Goal: Information Seeking & Learning: Learn about a topic

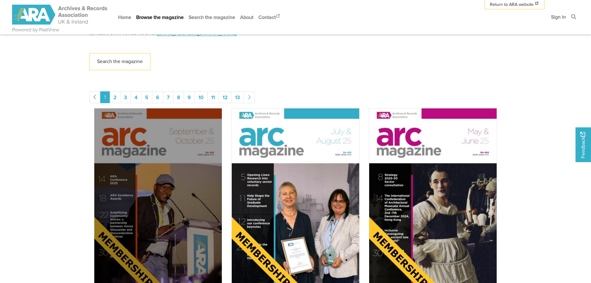
scroll to position [248, 0]
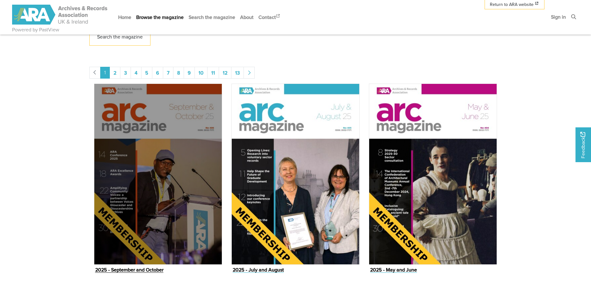
click at [153, 194] on img "Issue" at bounding box center [158, 173] width 128 height 181
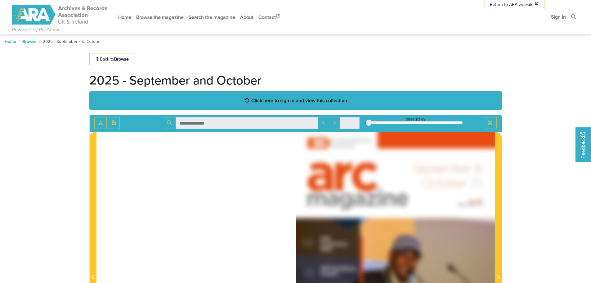
click at [306, 96] on div "Click here to sign in and view this collection" at bounding box center [295, 100] width 413 height 18
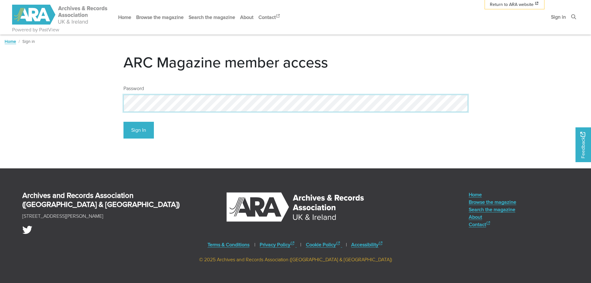
click at [123, 122] on button "Sign In" at bounding box center [138, 130] width 30 height 17
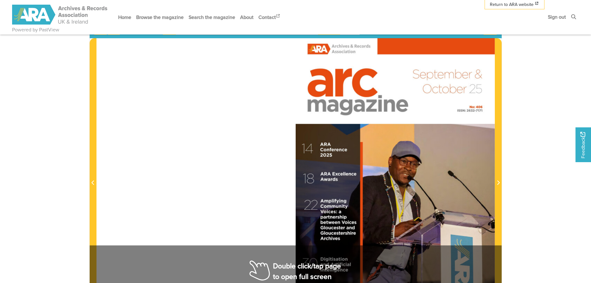
scroll to position [124, 0]
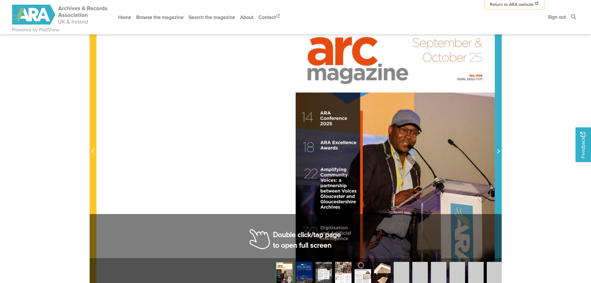
click at [498, 153] on icon "Next Page" at bounding box center [498, 151] width 2 height 4
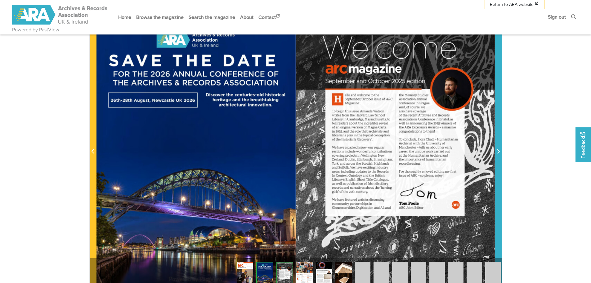
click at [497, 153] on icon "Next Page" at bounding box center [498, 151] width 3 height 5
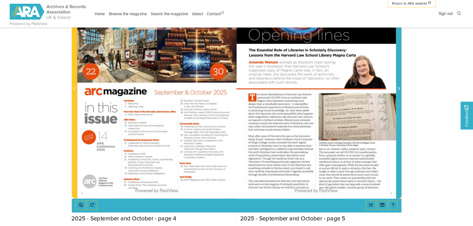
scroll to position [155, 0]
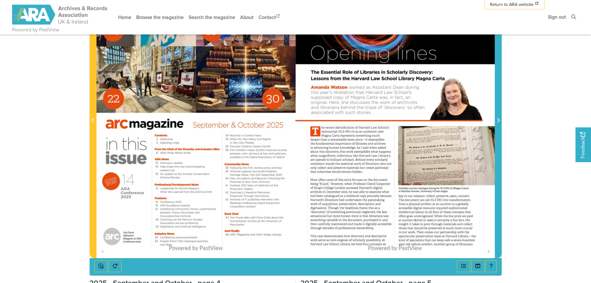
click at [498, 121] on icon "Next Page" at bounding box center [498, 120] width 3 height 5
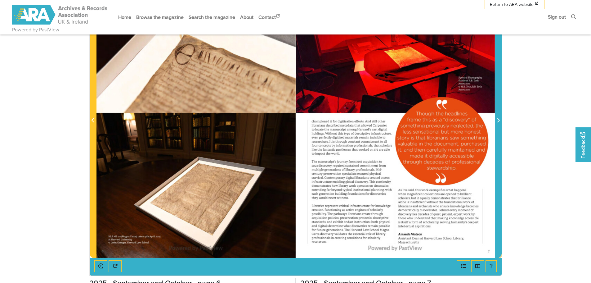
click at [498, 121] on icon "Next Page" at bounding box center [498, 120] width 3 height 5
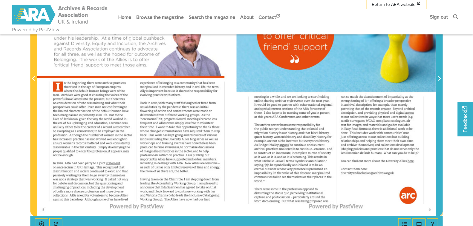
scroll to position [205, 0]
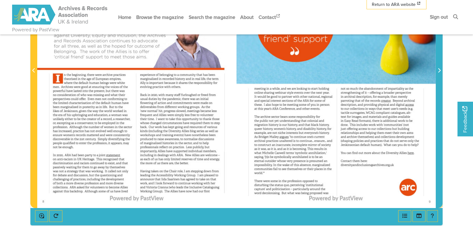
click at [439, 69] on icon "Next Page" at bounding box center [438, 70] width 3 height 5
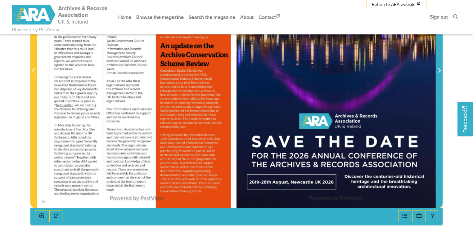
click at [439, 69] on icon "Next Page" at bounding box center [438, 70] width 3 height 5
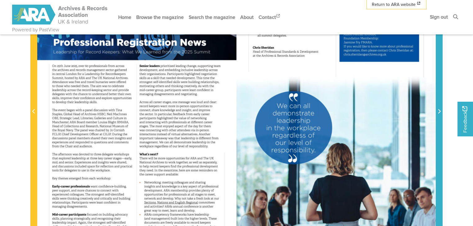
scroll to position [155, 0]
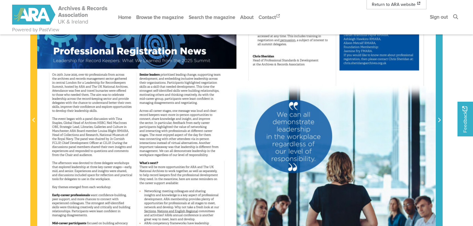
click at [439, 120] on icon "Next Page" at bounding box center [438, 120] width 3 height 5
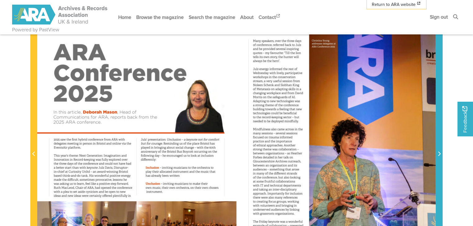
scroll to position [118, 0]
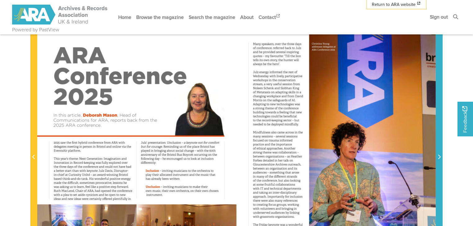
click at [438, 156] on icon "Next Page" at bounding box center [438, 156] width 3 height 5
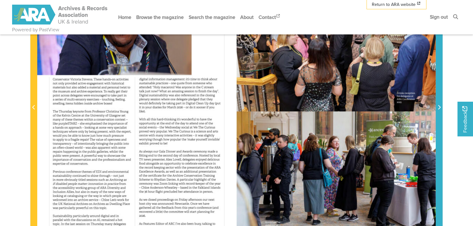
scroll to position [143, 0]
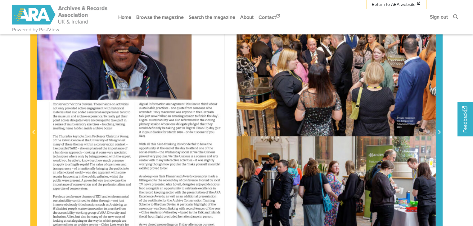
click at [439, 130] on icon "Next Page" at bounding box center [438, 132] width 3 height 5
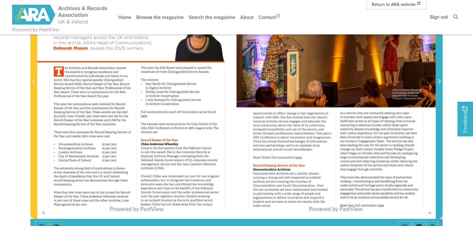
scroll to position [168, 0]
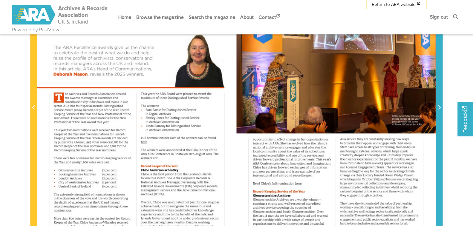
click at [439, 106] on icon "Next Page" at bounding box center [439, 107] width 2 height 4
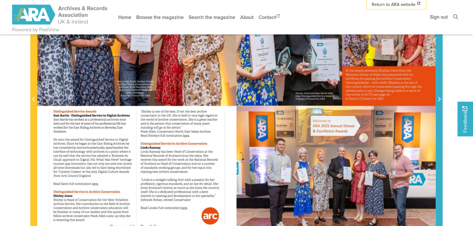
scroll to position [168, 0]
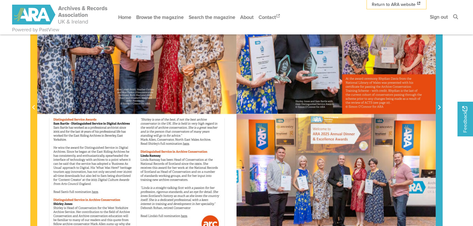
click at [437, 109] on icon "Next Page" at bounding box center [438, 107] width 3 height 5
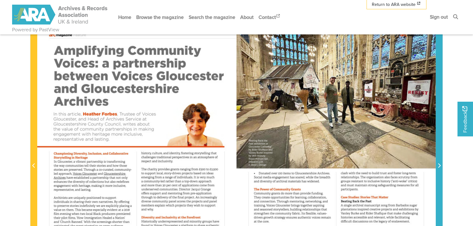
scroll to position [118, 0]
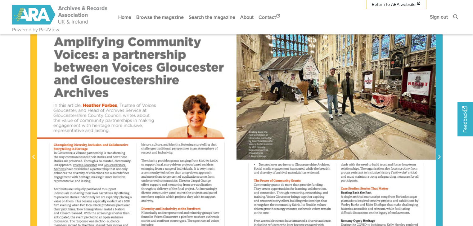
click at [439, 158] on icon "Next Page" at bounding box center [439, 157] width 2 height 4
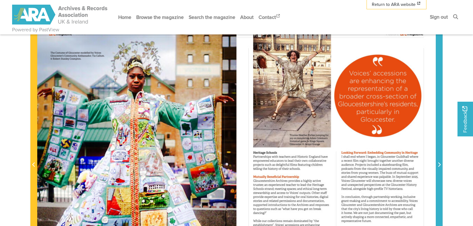
scroll to position [118, 0]
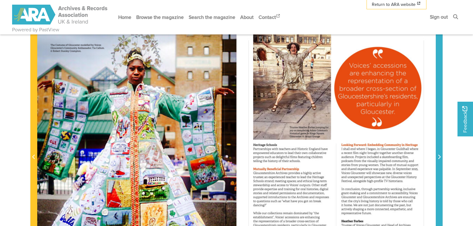
click at [438, 156] on icon "Next Page" at bounding box center [438, 156] width 3 height 5
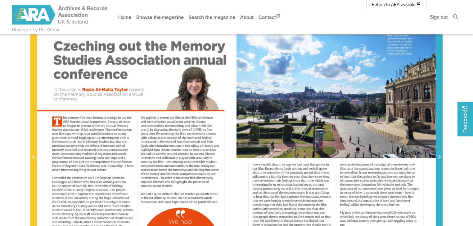
click at [438, 156] on icon "Next Page" at bounding box center [438, 156] width 3 height 5
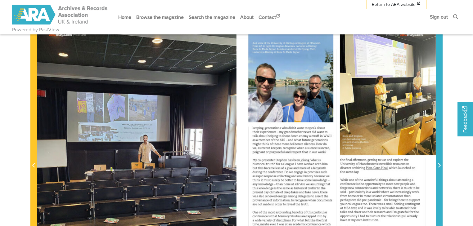
scroll to position [118, 0]
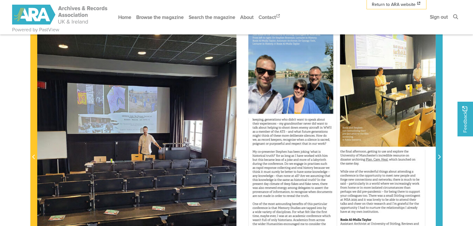
click at [438, 156] on icon "Next Page" at bounding box center [438, 156] width 3 height 5
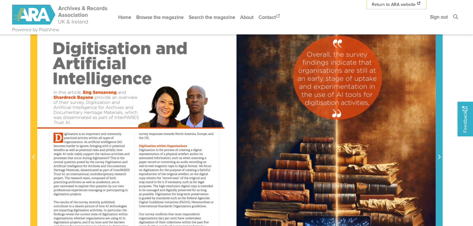
click at [439, 154] on icon "Next Page" at bounding box center [438, 156] width 3 height 5
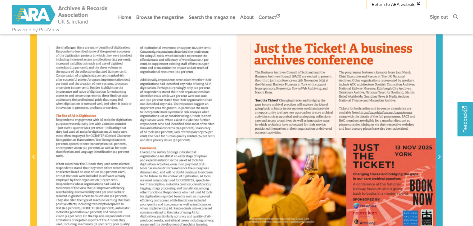
click at [439, 154] on icon "Next Page" at bounding box center [438, 156] width 3 height 5
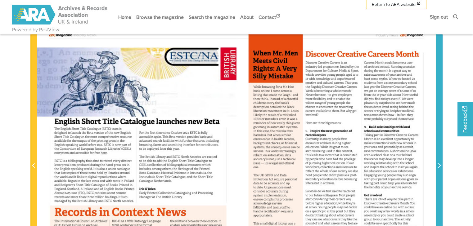
scroll to position [118, 0]
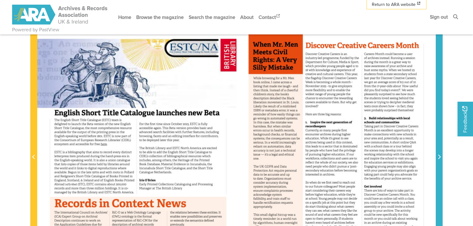
click at [438, 158] on icon "Next Page" at bounding box center [438, 156] width 3 height 5
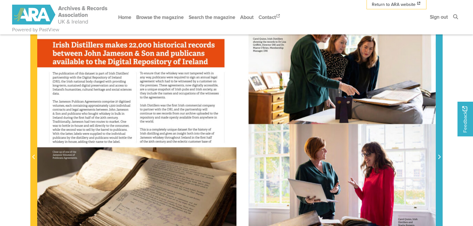
click at [438, 158] on icon "Next Page" at bounding box center [438, 156] width 3 height 5
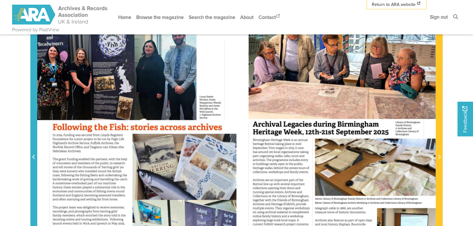
click at [33, 156] on icon "Previous Page" at bounding box center [33, 157] width 2 height 4
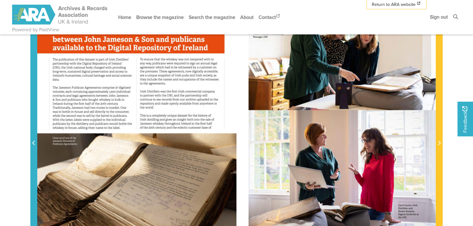
scroll to position [118, 0]
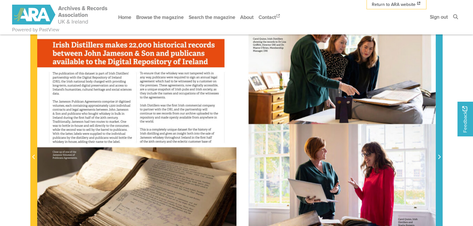
click at [438, 156] on icon "Next Page" at bounding box center [438, 156] width 3 height 5
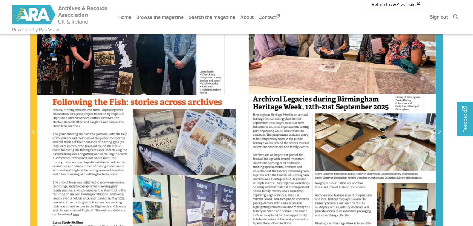
scroll to position [143, 0]
click at [438, 130] on icon "Next Page" at bounding box center [438, 132] width 3 height 5
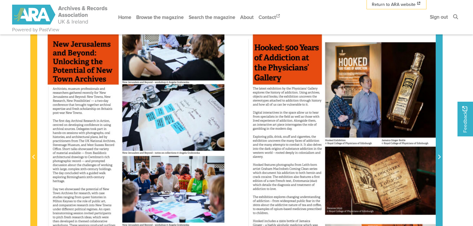
scroll to position [143, 0]
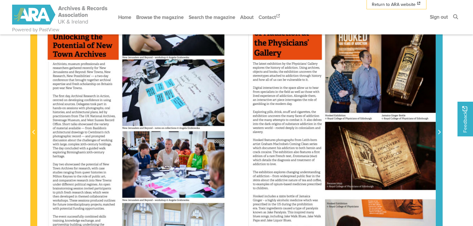
click at [438, 132] on icon "Next Page" at bounding box center [438, 132] width 3 height 5
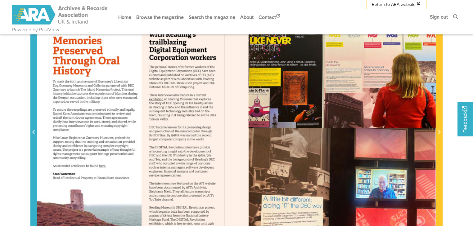
click at [34, 131] on icon "Previous Page" at bounding box center [33, 132] width 3 height 5
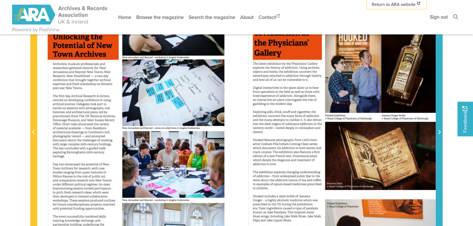
click at [439, 133] on icon "Next Page" at bounding box center [439, 132] width 2 height 4
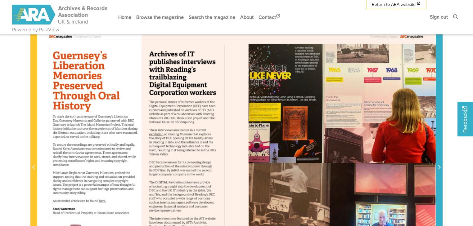
scroll to position [93, 0]
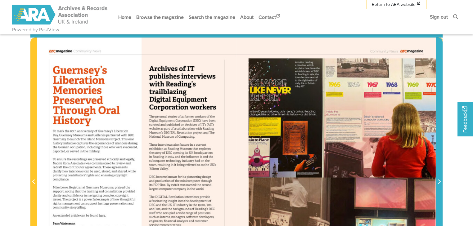
click at [438, 181] on icon "Next Page" at bounding box center [438, 181] width 3 height 5
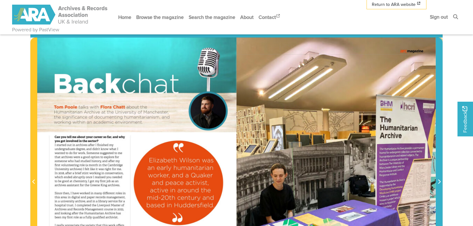
click at [438, 181] on icon "Next Page" at bounding box center [438, 181] width 3 height 5
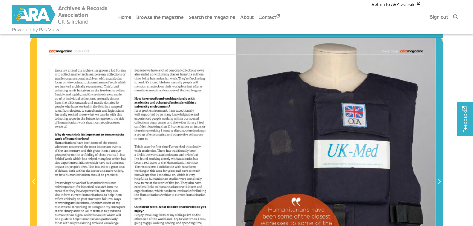
click at [438, 181] on icon "Next Page" at bounding box center [438, 181] width 3 height 5
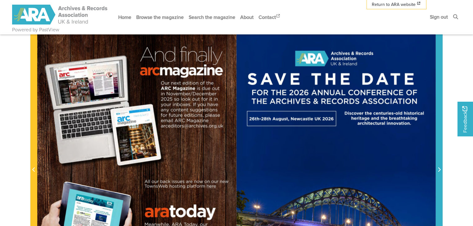
scroll to position [93, 0]
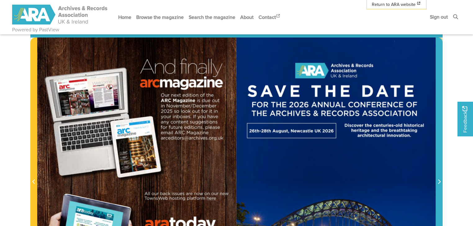
click at [437, 180] on span "Next Page" at bounding box center [439, 181] width 6 height 7
